Goal: Information Seeking & Learning: Understand process/instructions

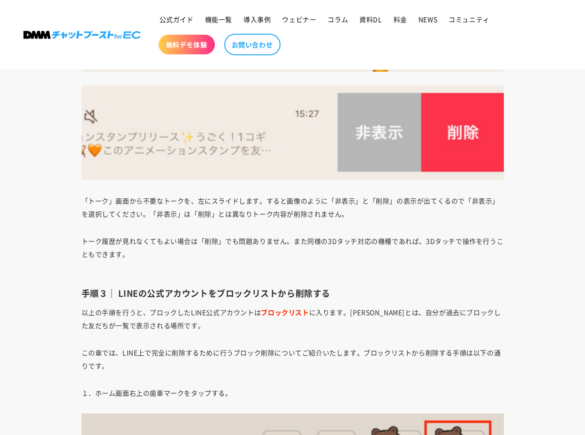
scroll to position [1790, 0]
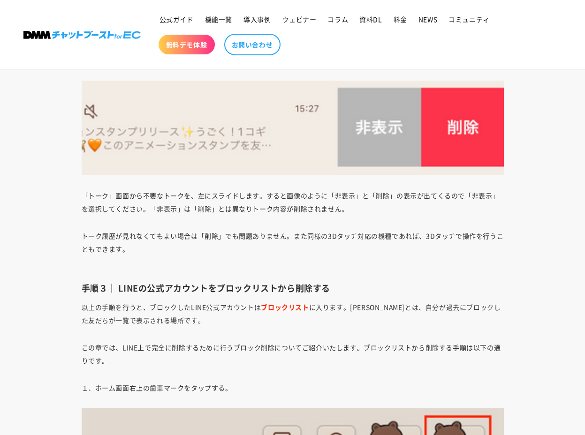
drag, startPoint x: 128, startPoint y: 201, endPoint x: 371, endPoint y: 213, distance: 242.8
click at [371, 213] on p "「トーク」画面から不要なトークを、左にスライドします。すると画像のように「非表示」と「削除」の表示が出てくるので「非表示」を選択してください。「非表示」は「削…" at bounding box center [293, 202] width 422 height 26
drag, startPoint x: 232, startPoint y: 191, endPoint x: 370, endPoint y: 199, distance: 138.6
click at [370, 199] on p "「トーク」画面から不要なトークを、左にスライドします。すると画像のように「非表示」と「削除」の表示が出てくるので「非表示」を選択してください。「非表示」は「削…" at bounding box center [293, 202] width 422 height 26
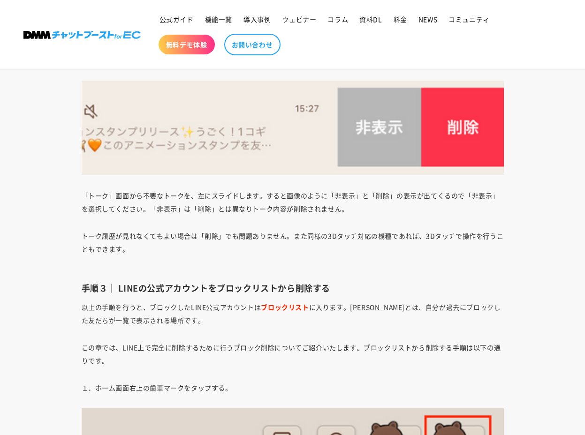
click at [371, 243] on p "トーク履歴が見れなくてもよい場合は「削除」でも問題ありません。また同様の3Dタッチ対応の機種であれば、3Dタッチで操作を行うこともできます。" at bounding box center [293, 248] width 422 height 39
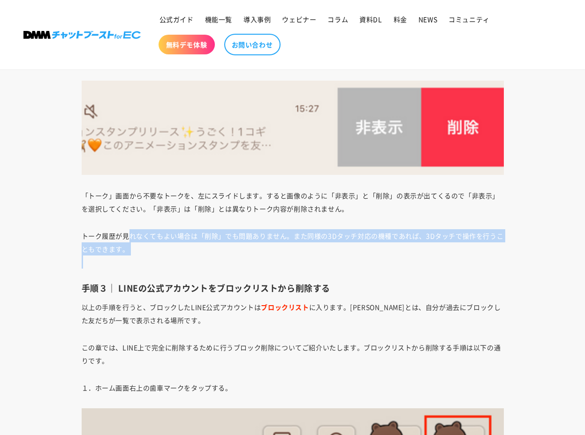
drag, startPoint x: 129, startPoint y: 235, endPoint x: 378, endPoint y: 271, distance: 251.3
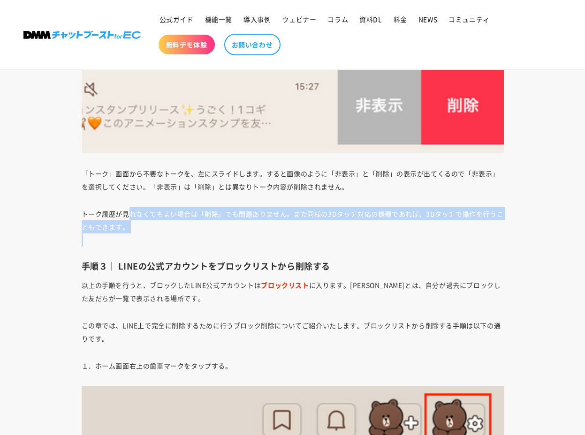
scroll to position [1812, 0]
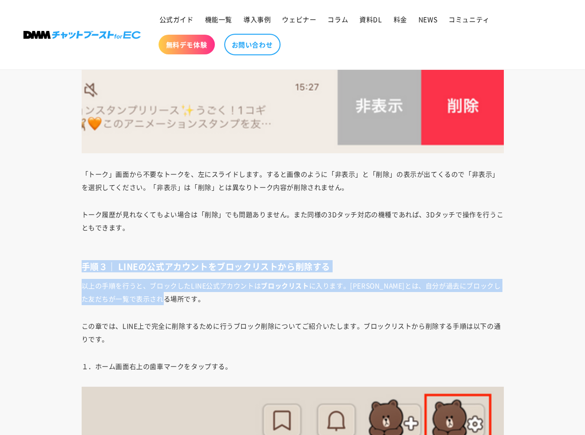
drag, startPoint x: 64, startPoint y: 271, endPoint x: 337, endPoint y: 359, distance: 287.4
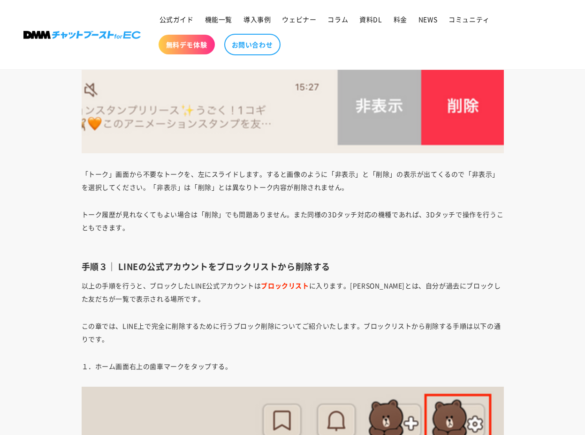
click at [340, 372] on p "１．ホーム画面右上の歯車マークをタップする。" at bounding box center [293, 366] width 422 height 13
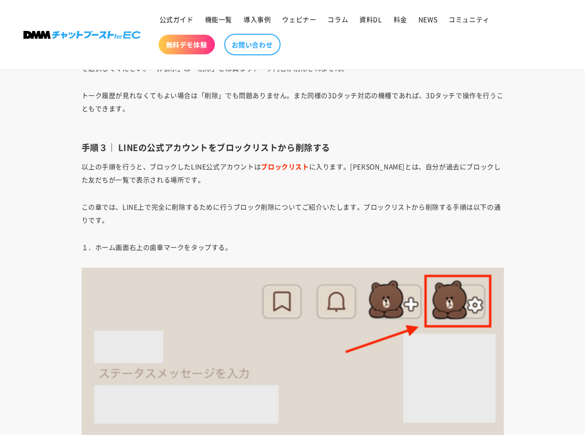
scroll to position [1931, 0]
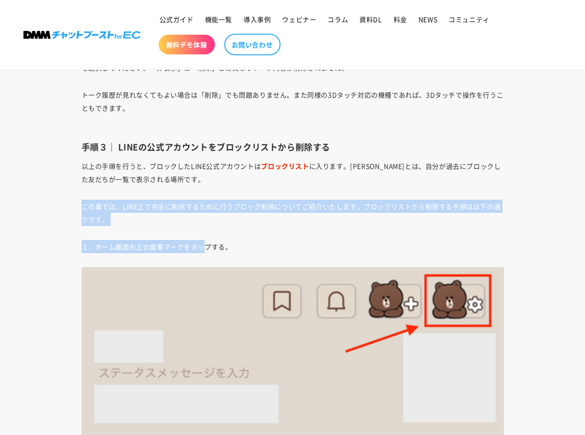
drag, startPoint x: 70, startPoint y: 206, endPoint x: 200, endPoint y: 244, distance: 135.8
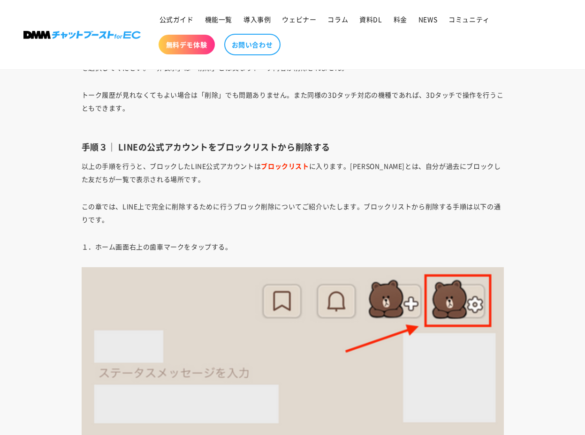
click at [275, 223] on p "この章では、LINE上で完全に削除するために行うブロック削除についてご紹介いたします。ブロックリストから削除する手順は以下の通りです。" at bounding box center [293, 213] width 422 height 26
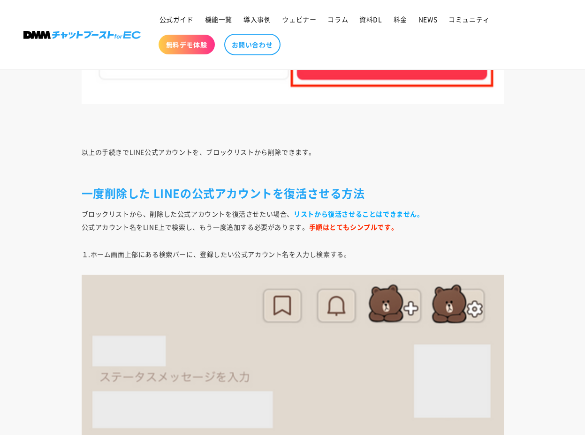
scroll to position [3430, 0]
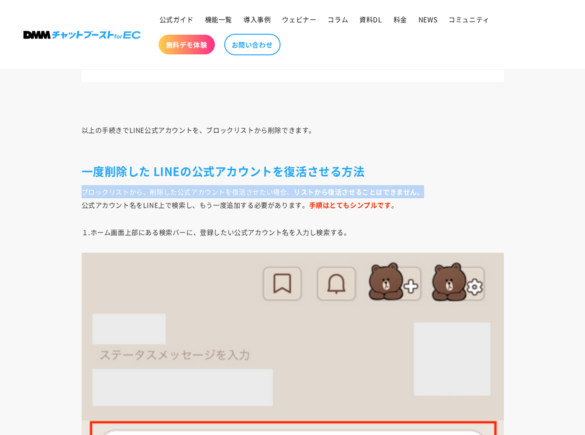
drag, startPoint x: 83, startPoint y: 194, endPoint x: 423, endPoint y: 194, distance: 340.1
click at [423, 194] on p "ブロックリストから、削除した公式アカウントを復活させたい場合、 リストから復活させることはできません。 公式アカウント名をLINE上で検索し、もう一度追加する…" at bounding box center [293, 198] width 422 height 26
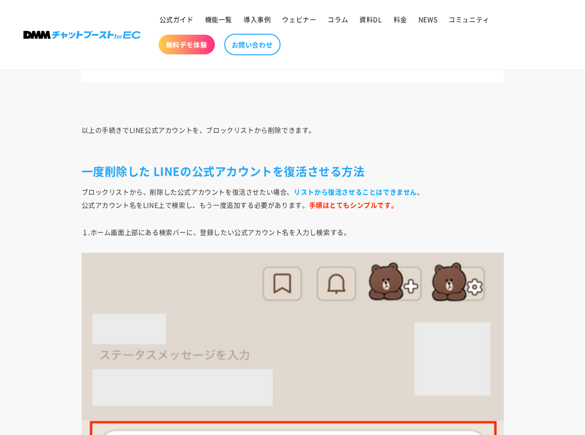
click at [460, 231] on p "１.ホーム画面上部にある検索バーに、登録したい公式アカウント名を入力し検索する。" at bounding box center [293, 232] width 422 height 13
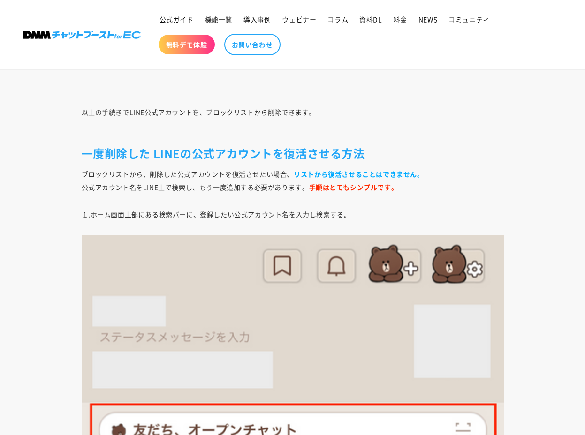
scroll to position [3452, 0]
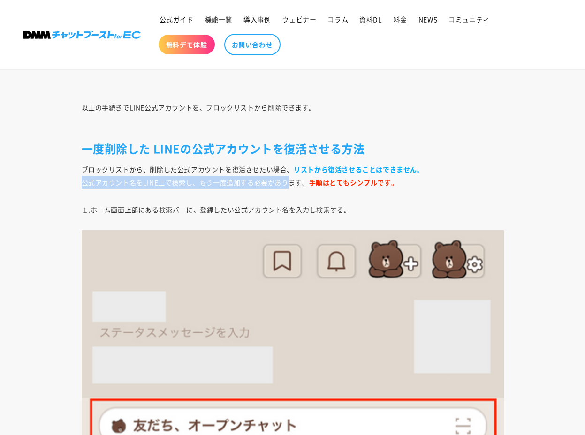
drag, startPoint x: 83, startPoint y: 182, endPoint x: 286, endPoint y: 175, distance: 203.7
click at [286, 175] on p "ブロックリストから、削除した公式アカウントを復活させたい場合、 リストから復活させることはできません。 公式アカウント名をLINE上で検索し、もう一度追加する…" at bounding box center [293, 176] width 422 height 26
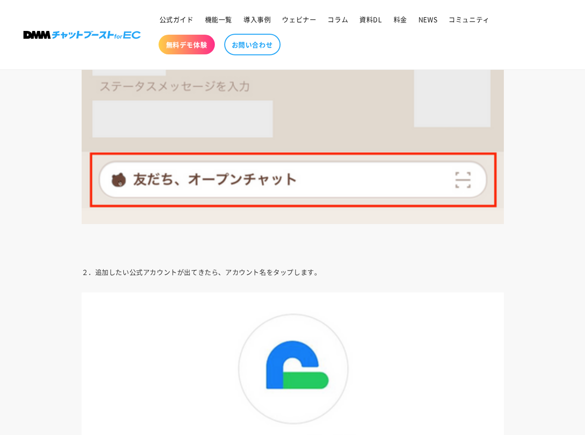
scroll to position [3398, 0]
